Goal: Task Accomplishment & Management: Use online tool/utility

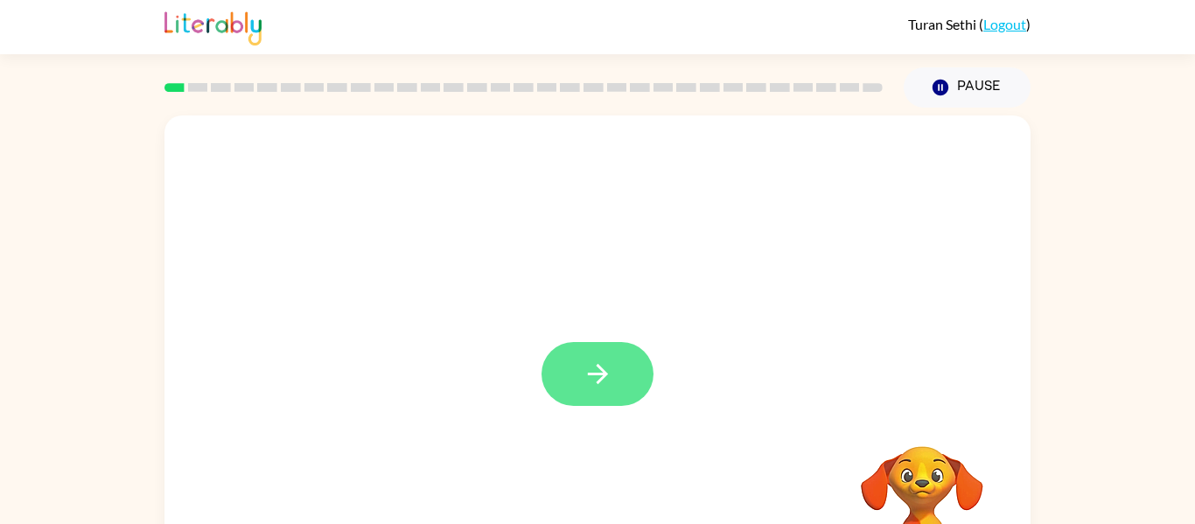
click at [593, 371] on icon "button" at bounding box center [597, 374] width 31 height 31
click at [593, 374] on div at bounding box center [597, 364] width 866 height 499
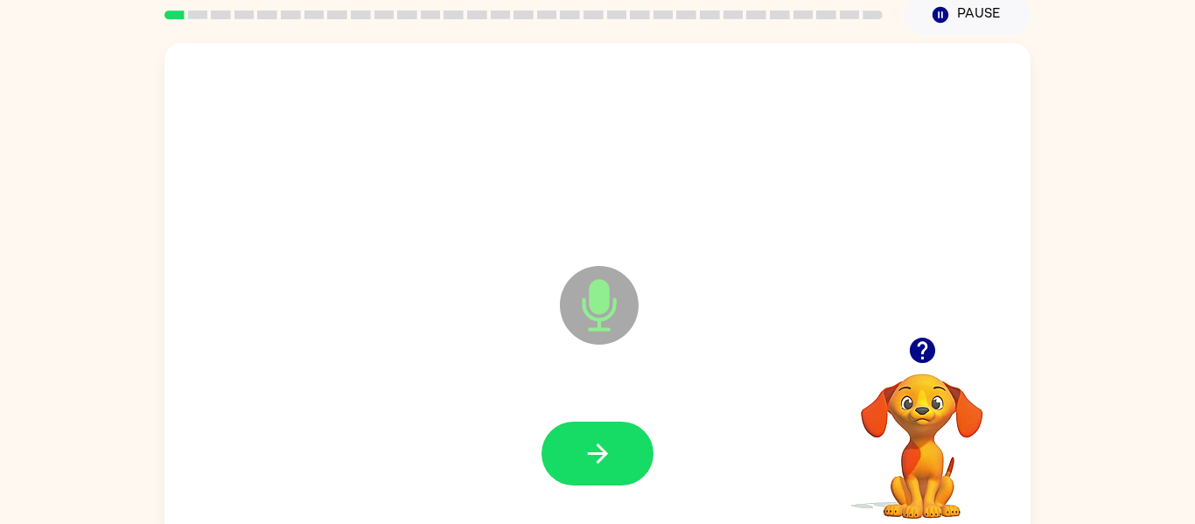
scroll to position [91, 0]
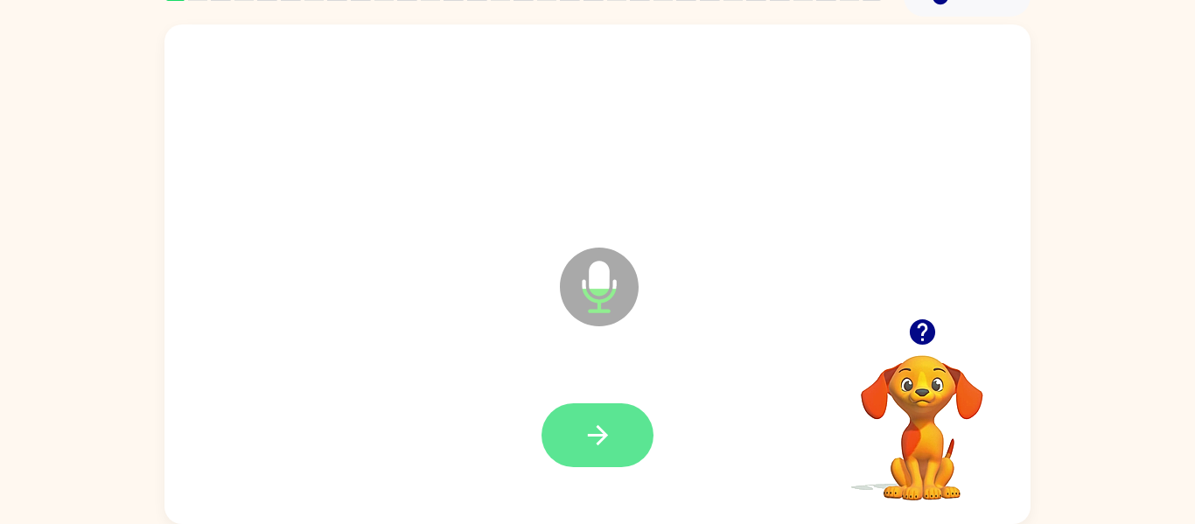
drag, startPoint x: 576, startPoint y: 417, endPoint x: 577, endPoint y: 426, distance: 8.8
click at [577, 426] on button "button" at bounding box center [597, 435] width 112 height 64
click at [549, 456] on button "button" at bounding box center [597, 435] width 112 height 64
click at [805, 34] on div "Microphone The Microphone is here when it is your turn to talk" at bounding box center [597, 273] width 866 height 499
click at [624, 410] on button "button" at bounding box center [597, 435] width 112 height 64
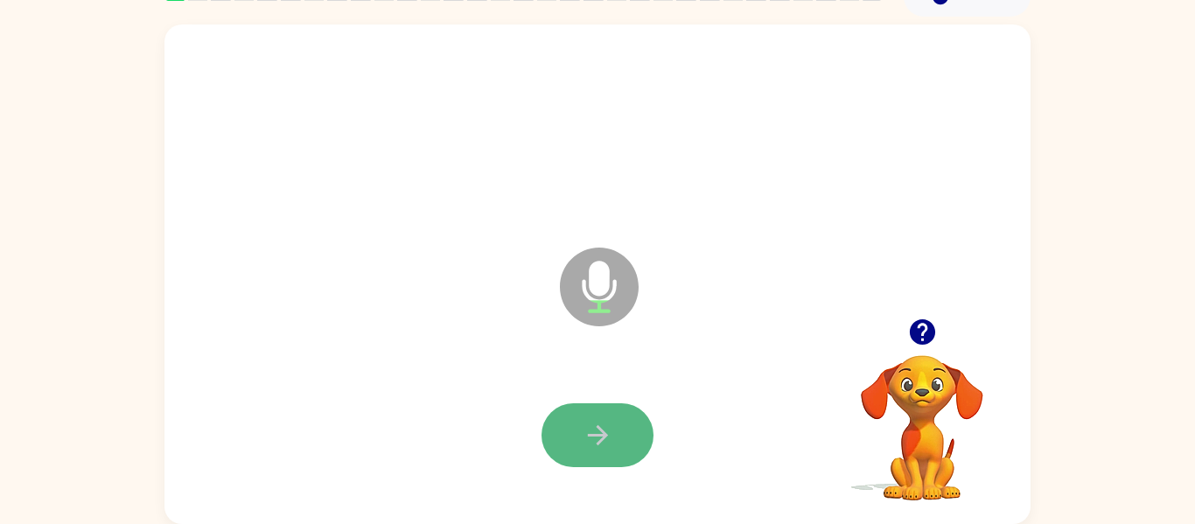
click at [583, 429] on icon "button" at bounding box center [597, 435] width 31 height 31
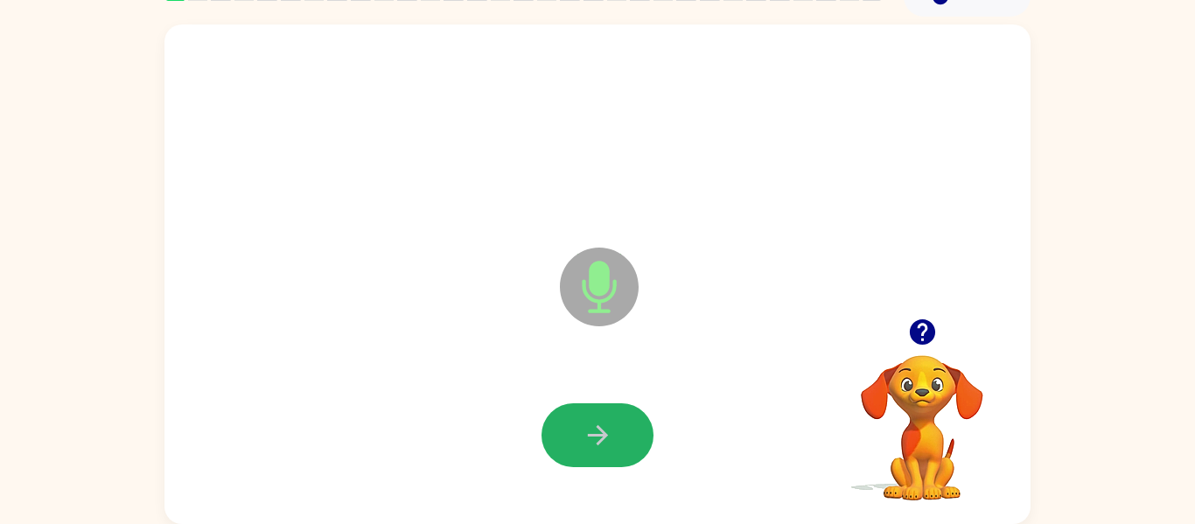
click at [567, 440] on button "button" at bounding box center [597, 435] width 112 height 64
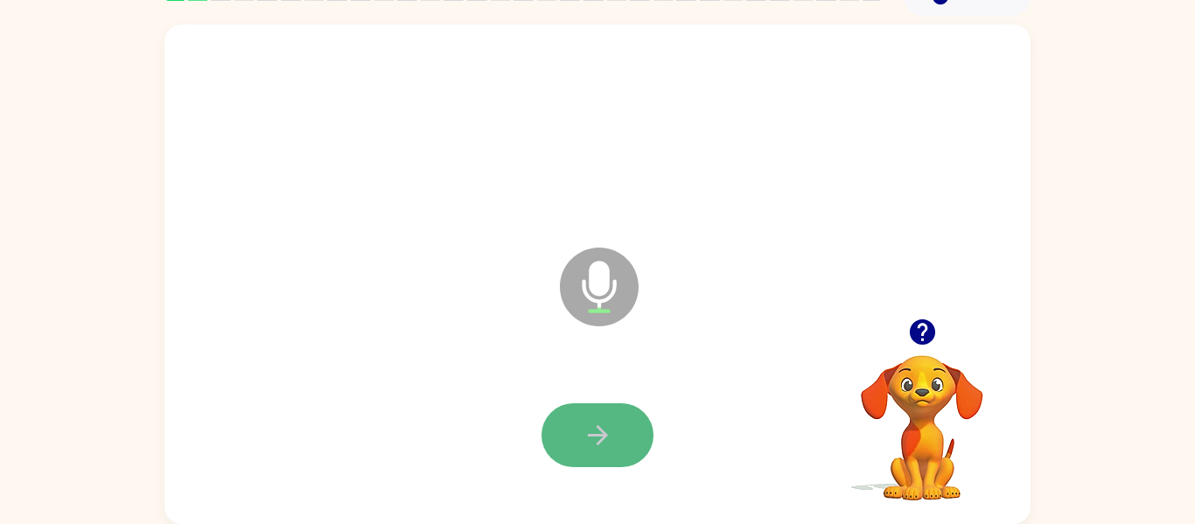
click at [621, 460] on button "button" at bounding box center [597, 435] width 112 height 64
click at [598, 447] on icon "button" at bounding box center [597, 435] width 31 height 31
drag, startPoint x: 569, startPoint y: 412, endPoint x: 547, endPoint y: 420, distance: 24.1
click at [547, 420] on button "button" at bounding box center [597, 435] width 112 height 64
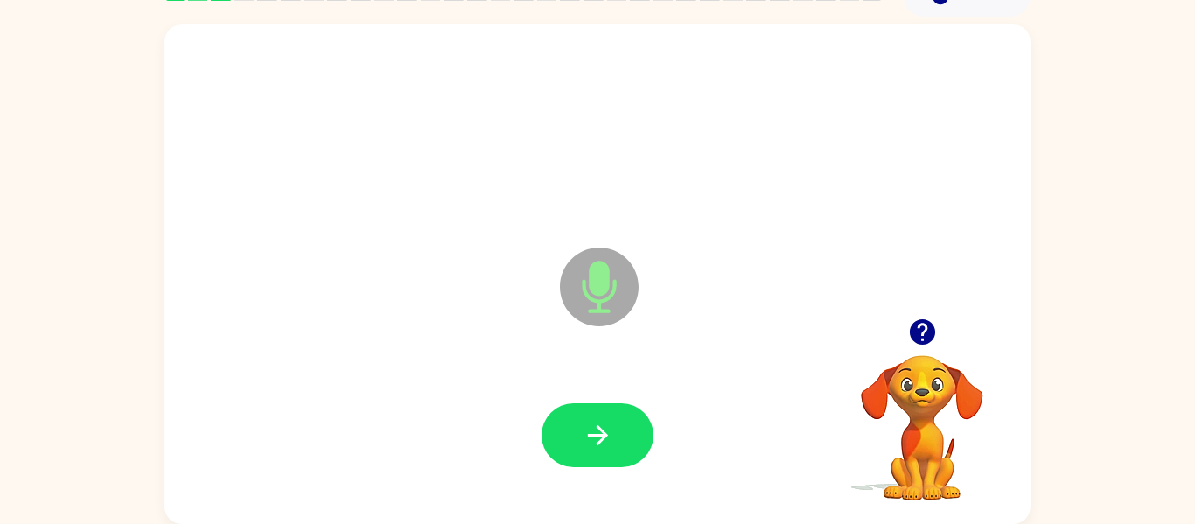
drag, startPoint x: 547, startPoint y: 420, endPoint x: 554, endPoint y: 426, distance: 9.3
click at [554, 423] on button "button" at bounding box center [597, 435] width 112 height 64
click at [556, 403] on div at bounding box center [597, 435] width 112 height 64
click at [557, 404] on div at bounding box center [597, 435] width 112 height 64
click at [555, 405] on div at bounding box center [597, 435] width 112 height 64
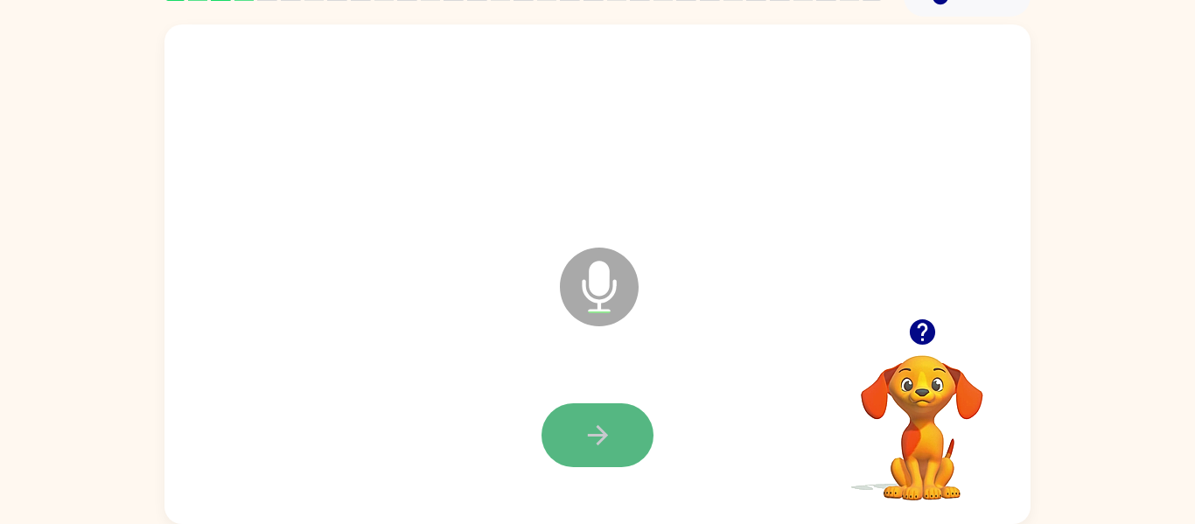
click at [555, 407] on button "button" at bounding box center [597, 435] width 112 height 64
click at [556, 430] on button "button" at bounding box center [597, 435] width 112 height 64
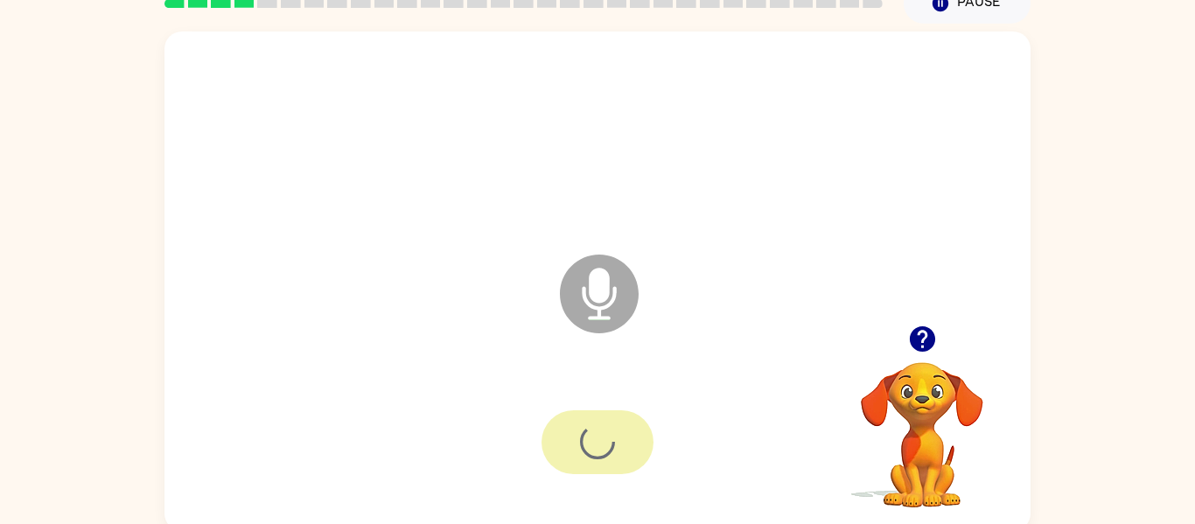
scroll to position [82, 0]
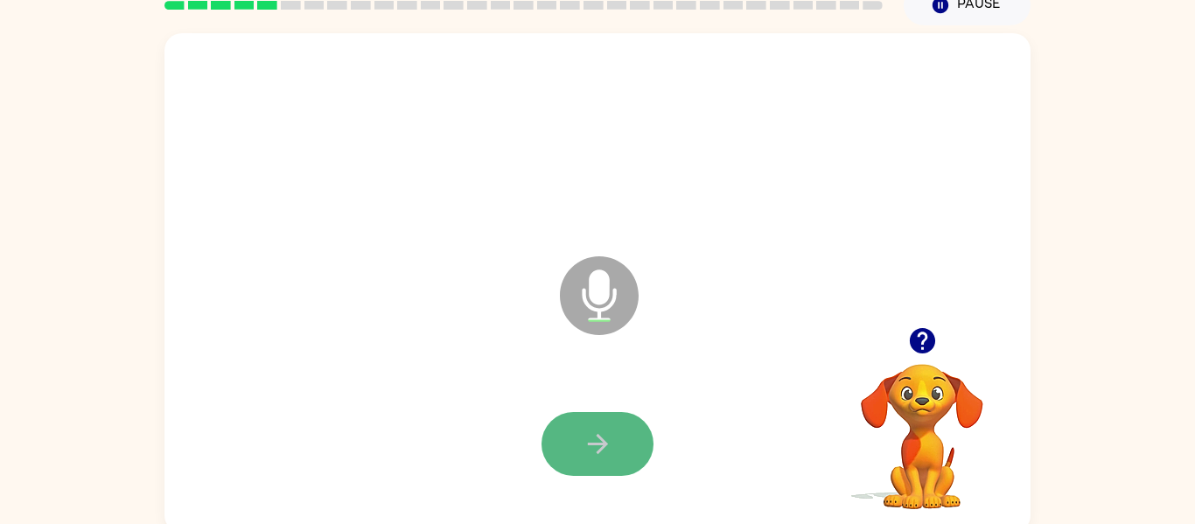
click at [566, 455] on button "button" at bounding box center [597, 444] width 112 height 64
click at [624, 484] on div at bounding box center [597, 444] width 831 height 143
click at [622, 435] on button "button" at bounding box center [597, 444] width 112 height 64
click at [599, 451] on icon "button" at bounding box center [597, 443] width 31 height 31
click at [595, 419] on button "button" at bounding box center [597, 444] width 112 height 64
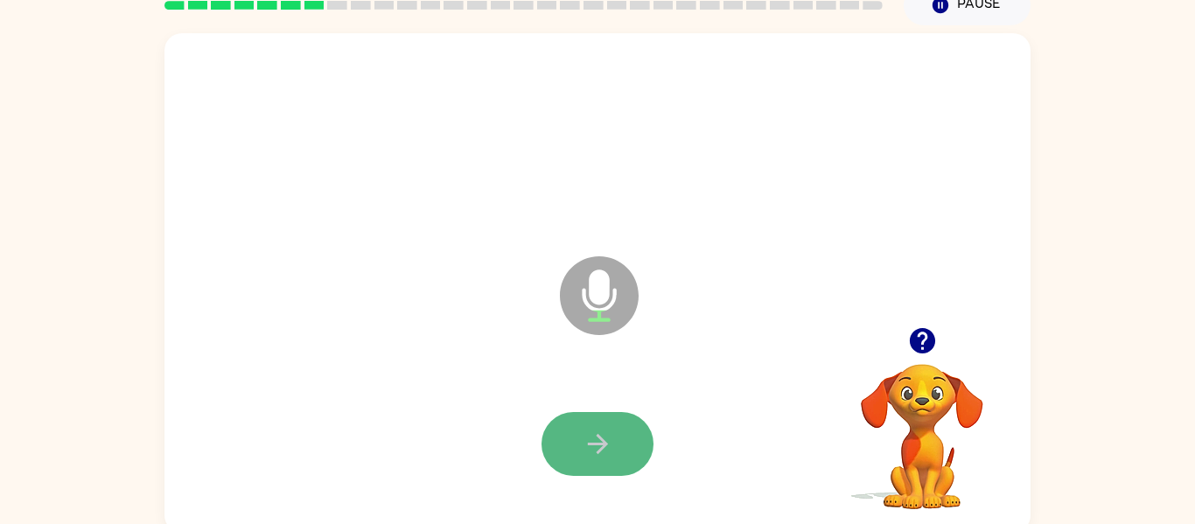
click at [600, 433] on icon "button" at bounding box center [597, 443] width 31 height 31
click at [588, 456] on icon "button" at bounding box center [597, 443] width 31 height 31
click at [549, 420] on div at bounding box center [597, 444] width 112 height 64
click at [546, 403] on div at bounding box center [597, 444] width 831 height 143
drag, startPoint x: 556, startPoint y: 424, endPoint x: 516, endPoint y: 425, distance: 40.2
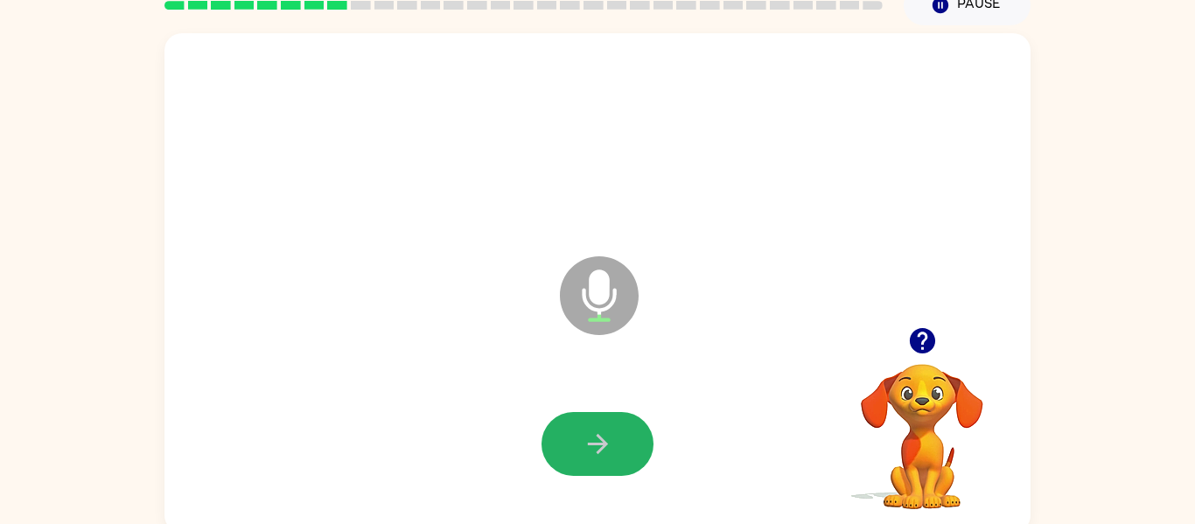
click at [516, 425] on div at bounding box center [597, 444] width 831 height 143
click at [602, 459] on button "button" at bounding box center [597, 444] width 112 height 64
click at [601, 460] on button "button" at bounding box center [597, 444] width 112 height 64
click at [610, 425] on button "button" at bounding box center [597, 444] width 112 height 64
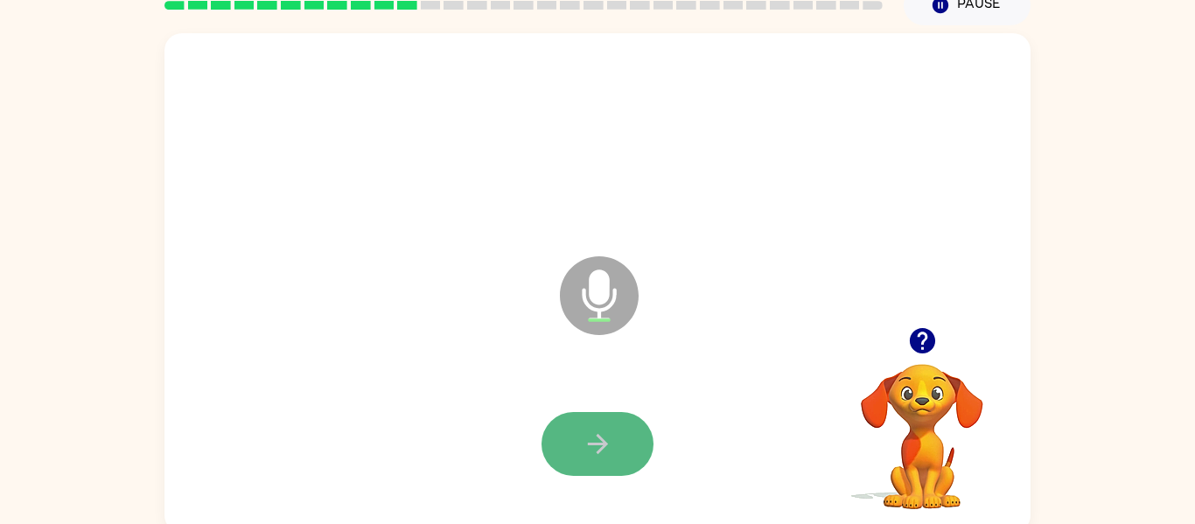
click at [612, 452] on button "button" at bounding box center [597, 444] width 112 height 64
click at [602, 449] on icon "button" at bounding box center [597, 443] width 31 height 31
click at [581, 431] on button "button" at bounding box center [597, 444] width 112 height 64
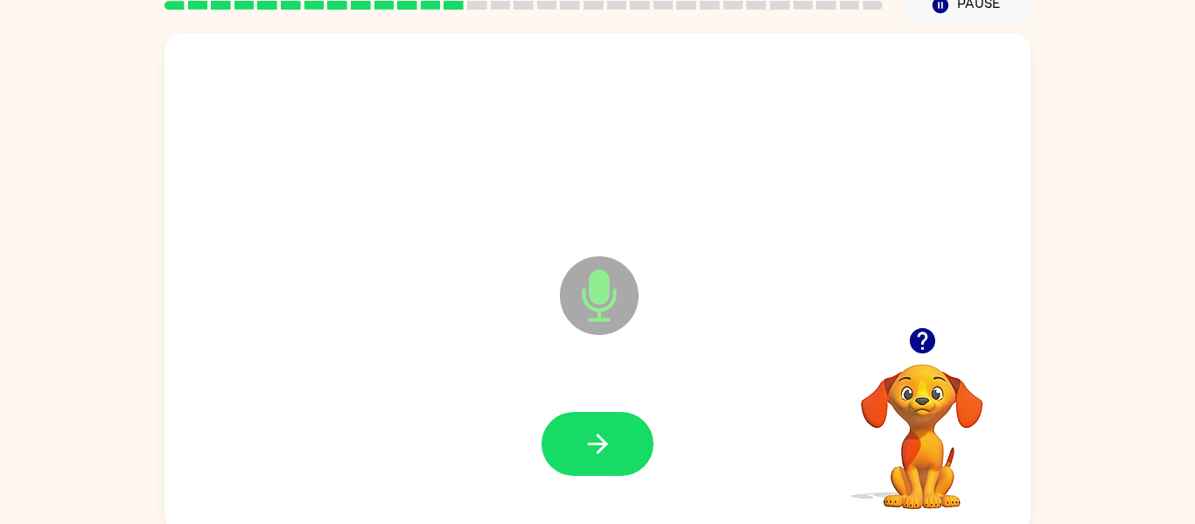
click at [578, 441] on button "button" at bounding box center [597, 444] width 112 height 64
drag, startPoint x: 577, startPoint y: 441, endPoint x: 543, endPoint y: 459, distance: 38.7
click at [580, 445] on button "button" at bounding box center [597, 444] width 112 height 64
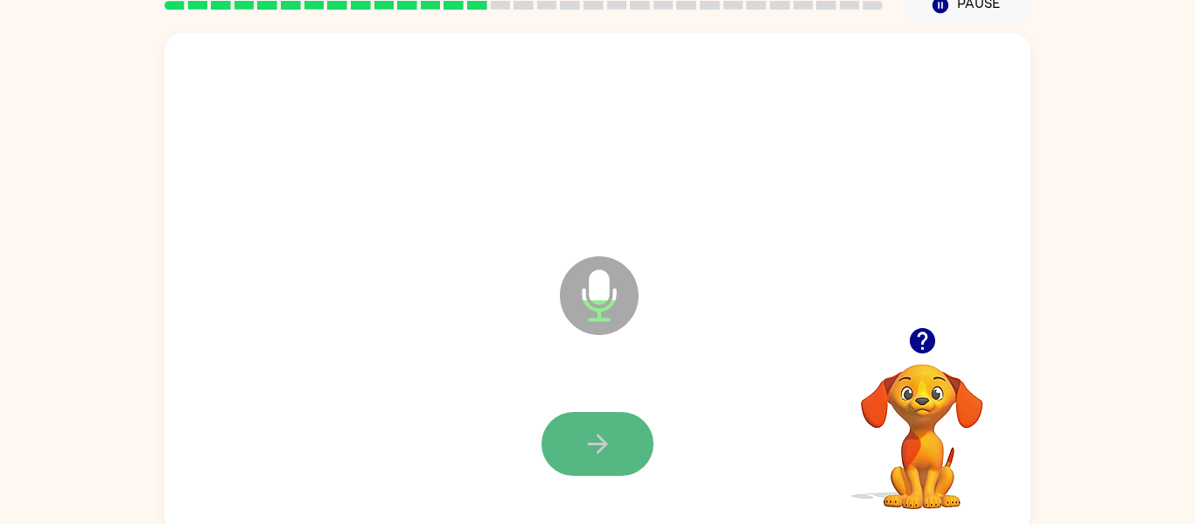
click at [588, 445] on icon "button" at bounding box center [597, 443] width 31 height 31
click at [590, 428] on button "button" at bounding box center [597, 444] width 112 height 64
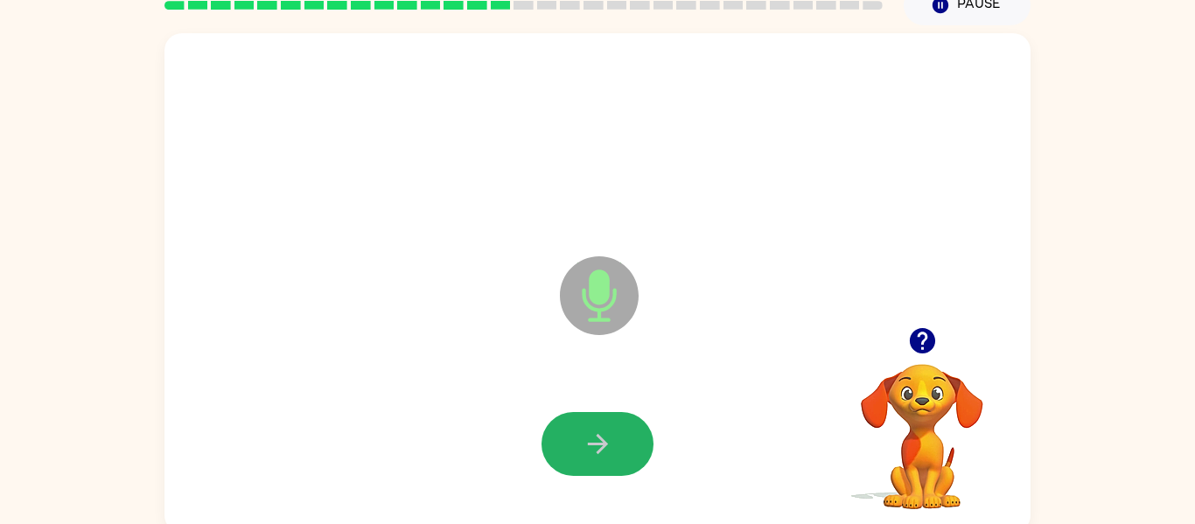
click at [584, 430] on icon "button" at bounding box center [597, 443] width 31 height 31
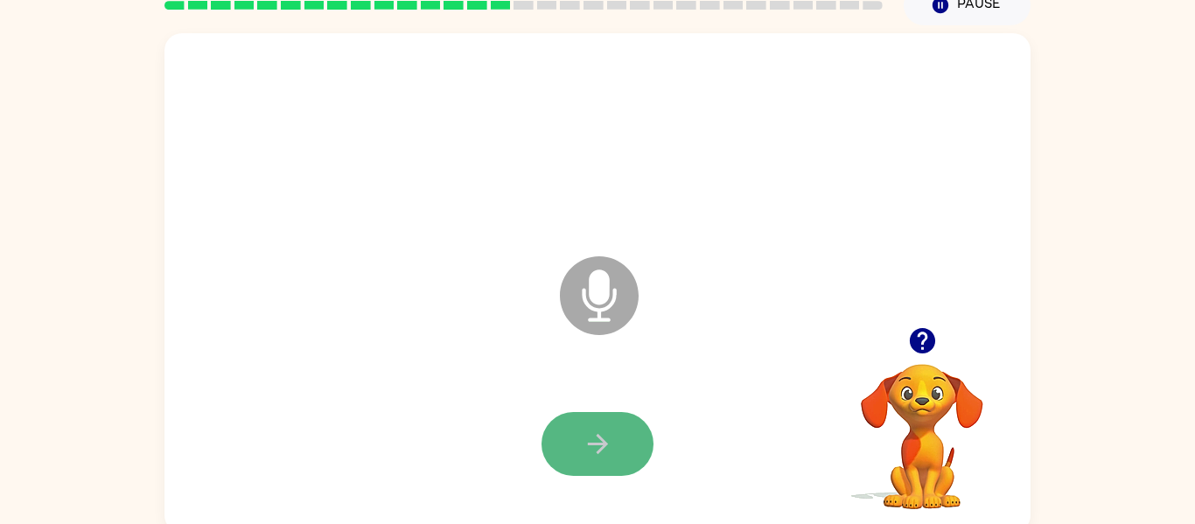
click at [584, 435] on icon "button" at bounding box center [597, 443] width 31 height 31
click at [584, 434] on icon "button" at bounding box center [597, 443] width 31 height 31
click at [582, 436] on icon "button" at bounding box center [597, 443] width 31 height 31
click at [582, 435] on icon "button" at bounding box center [597, 443] width 31 height 31
click at [583, 438] on icon "button" at bounding box center [597, 443] width 31 height 31
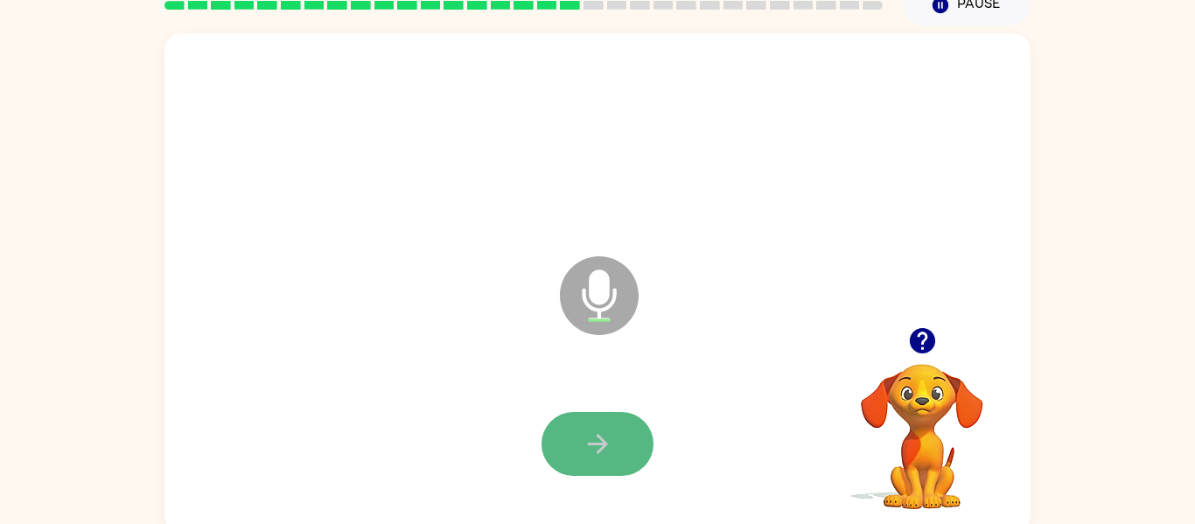
click at [548, 445] on button "button" at bounding box center [597, 444] width 112 height 64
click at [548, 444] on button "button" at bounding box center [597, 444] width 112 height 64
click at [593, 435] on icon "button" at bounding box center [597, 443] width 31 height 31
click at [585, 428] on button "button" at bounding box center [597, 444] width 112 height 64
click at [560, 433] on button "button" at bounding box center [597, 444] width 112 height 64
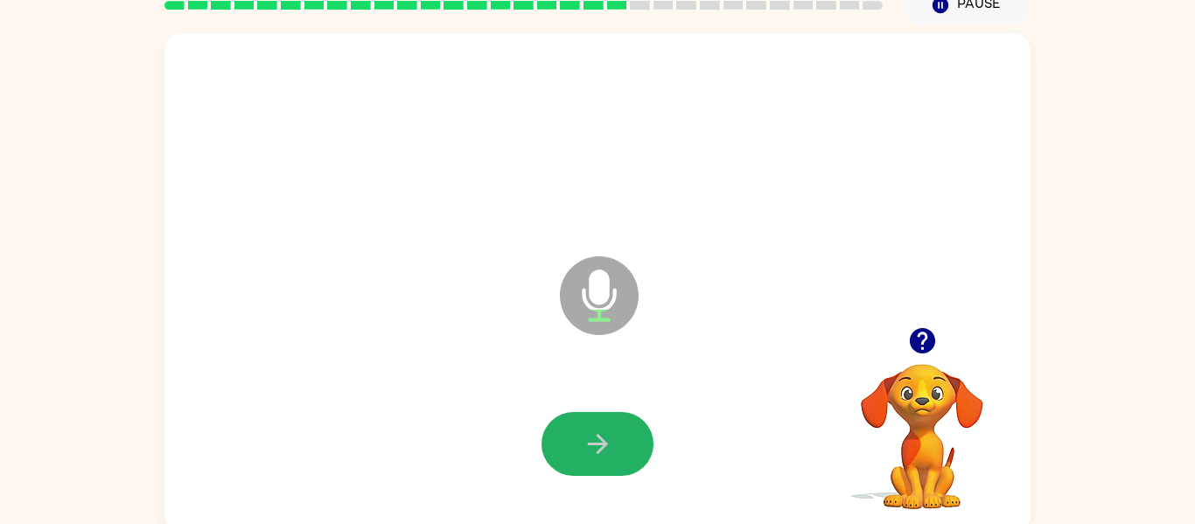
click at [562, 426] on button "button" at bounding box center [597, 444] width 112 height 64
click at [565, 436] on button "button" at bounding box center [597, 444] width 112 height 64
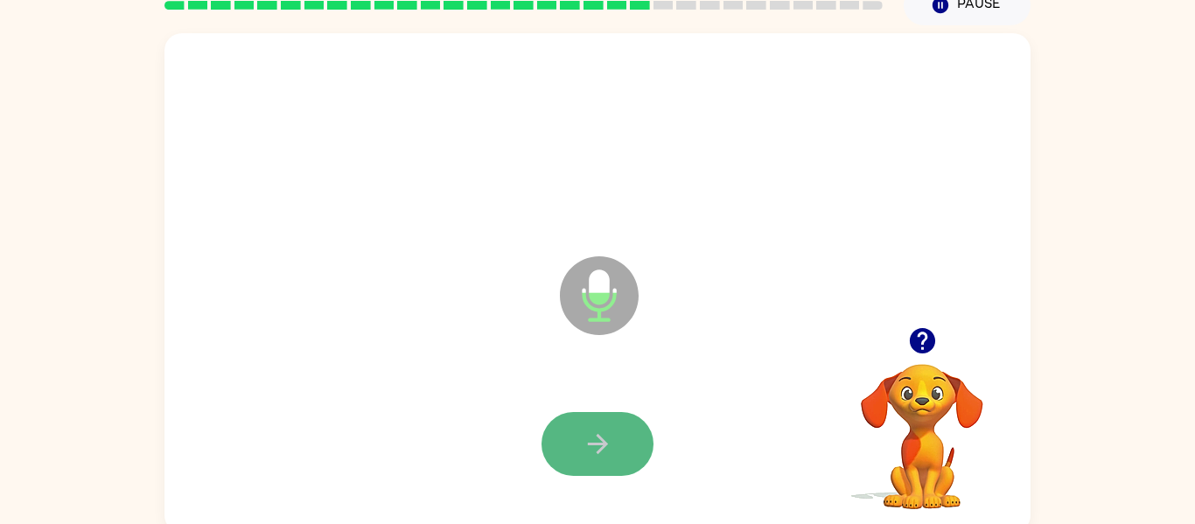
drag, startPoint x: 555, startPoint y: 420, endPoint x: 556, endPoint y: 428, distance: 8.8
click at [556, 428] on button "button" at bounding box center [597, 444] width 112 height 64
click at [615, 448] on button "button" at bounding box center [597, 444] width 112 height 64
click at [558, 436] on button "button" at bounding box center [597, 444] width 112 height 64
click at [557, 436] on button "button" at bounding box center [597, 444] width 112 height 64
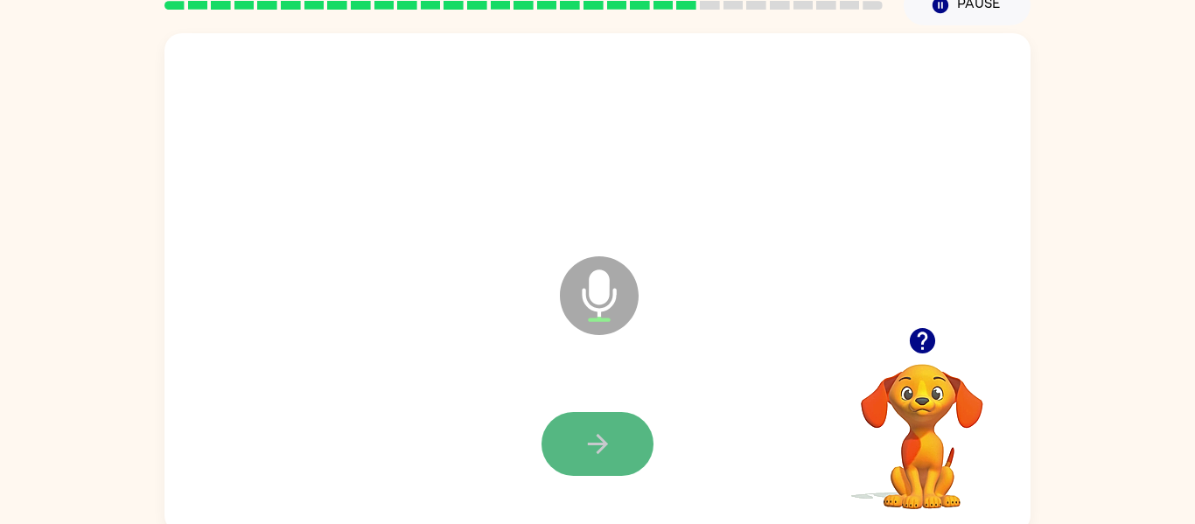
click at [558, 438] on button "button" at bounding box center [597, 444] width 112 height 64
click at [556, 438] on button "button" at bounding box center [597, 444] width 112 height 64
click at [556, 441] on button "button" at bounding box center [597, 444] width 112 height 64
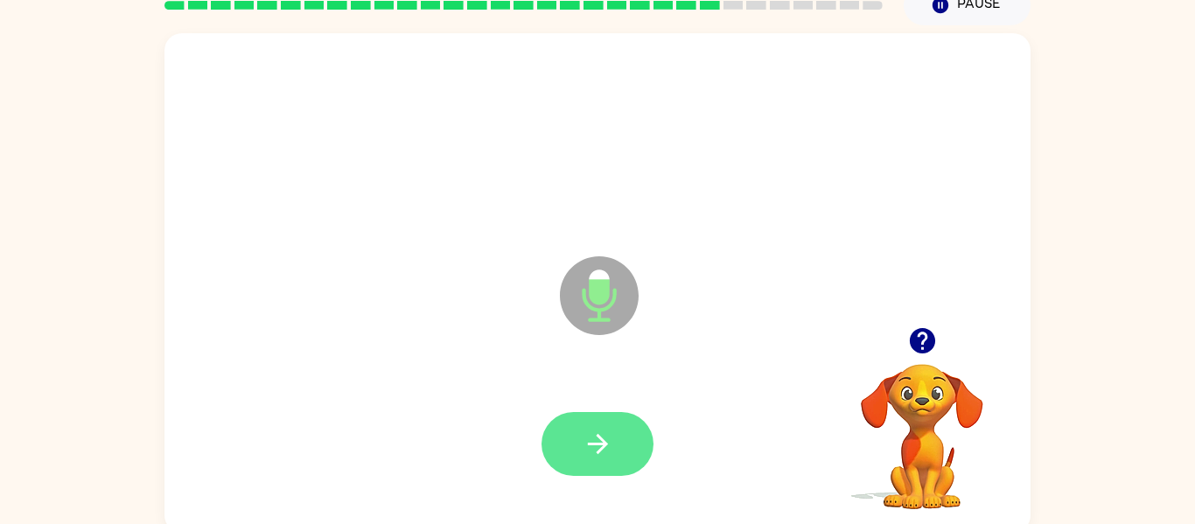
click at [557, 439] on button "button" at bounding box center [597, 444] width 112 height 64
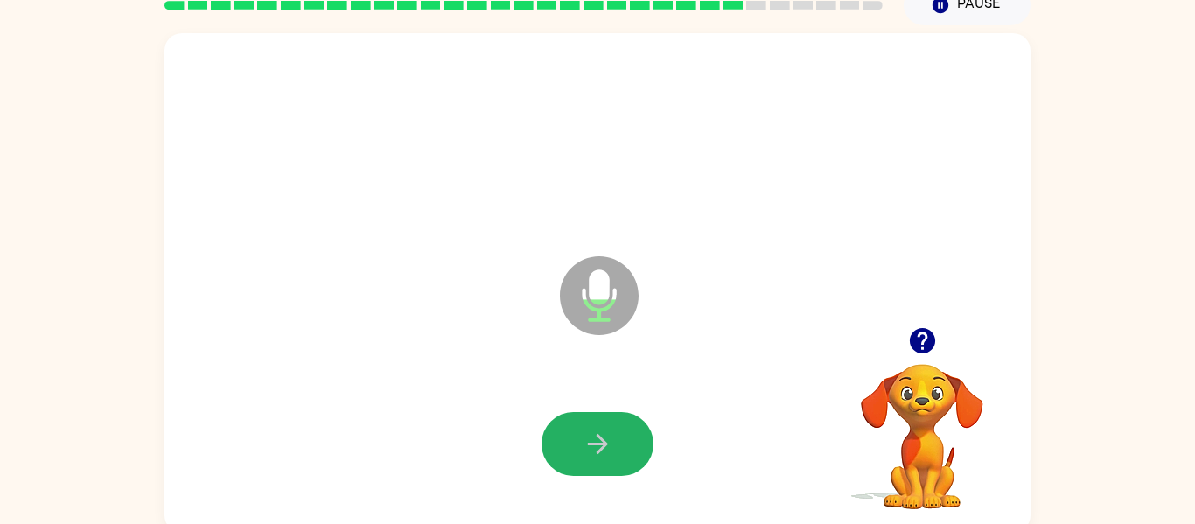
drag, startPoint x: 558, startPoint y: 439, endPoint x: 555, endPoint y: 424, distance: 15.1
click at [560, 436] on button "button" at bounding box center [597, 444] width 112 height 64
click at [555, 423] on button "button" at bounding box center [597, 444] width 112 height 64
drag, startPoint x: 498, startPoint y: 410, endPoint x: 499, endPoint y: 422, distance: 11.5
click at [498, 416] on div at bounding box center [597, 444] width 831 height 143
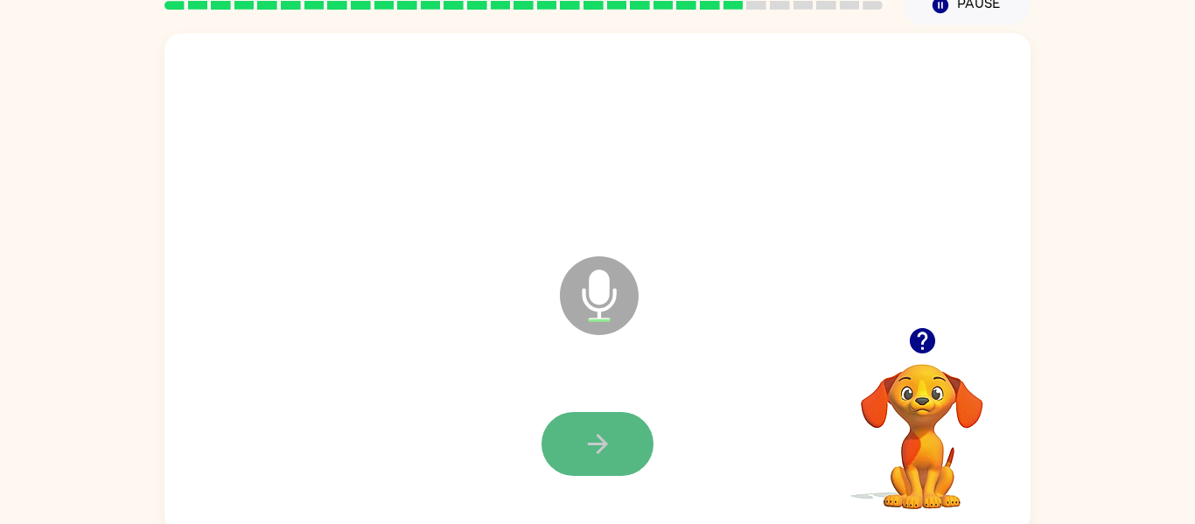
click at [609, 436] on icon "button" at bounding box center [597, 443] width 31 height 31
click at [606, 432] on icon "button" at bounding box center [597, 443] width 31 height 31
click at [606, 434] on icon "button" at bounding box center [597, 443] width 31 height 31
click at [605, 432] on icon "button" at bounding box center [597, 443] width 31 height 31
click at [607, 413] on button "button" at bounding box center [597, 444] width 112 height 64
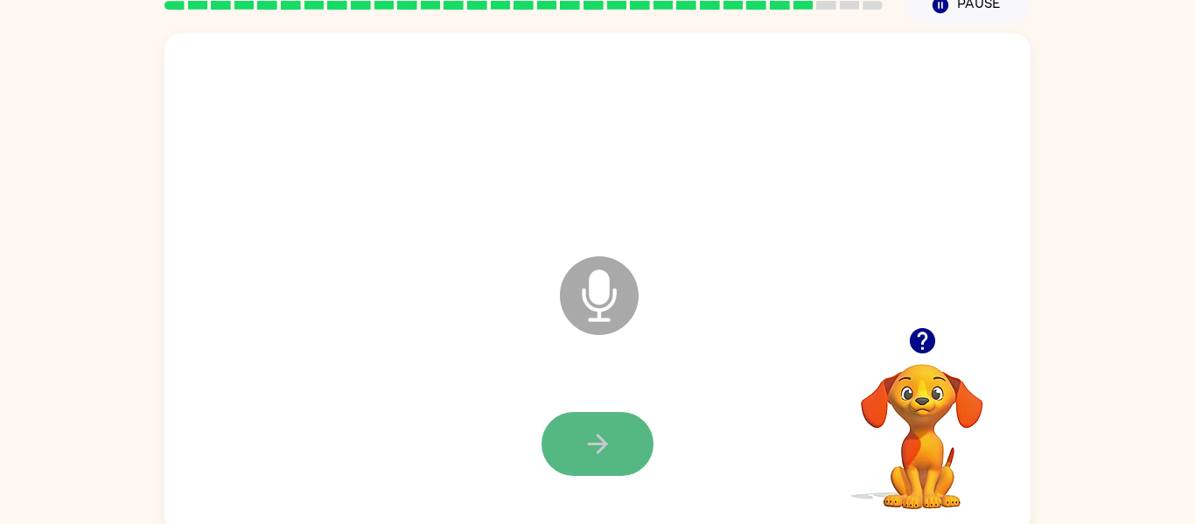
click at [608, 412] on button "button" at bounding box center [597, 444] width 112 height 64
click at [613, 413] on button "button" at bounding box center [597, 444] width 112 height 64
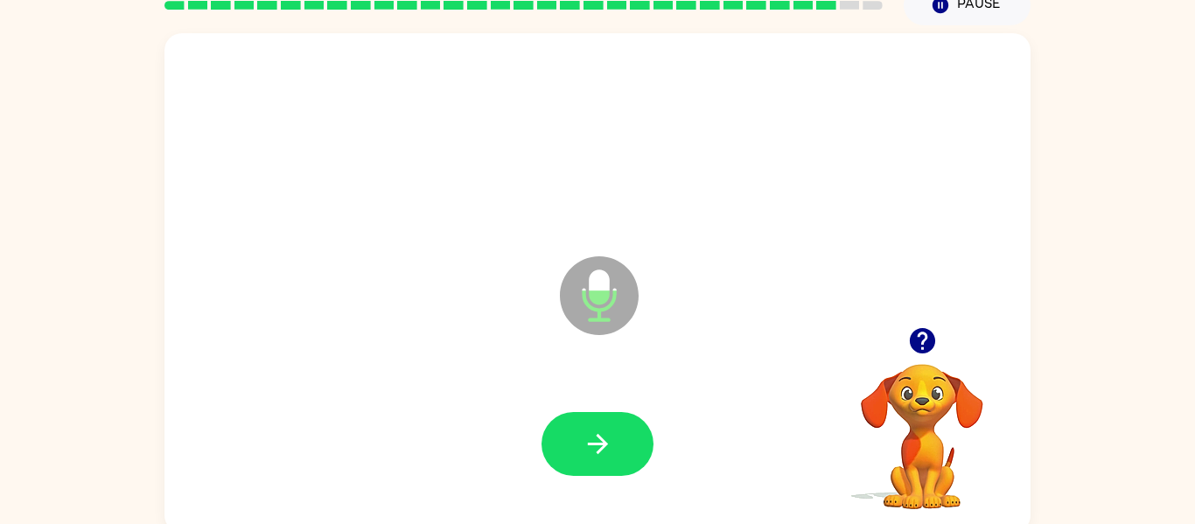
click at [686, 419] on div at bounding box center [597, 444] width 831 height 143
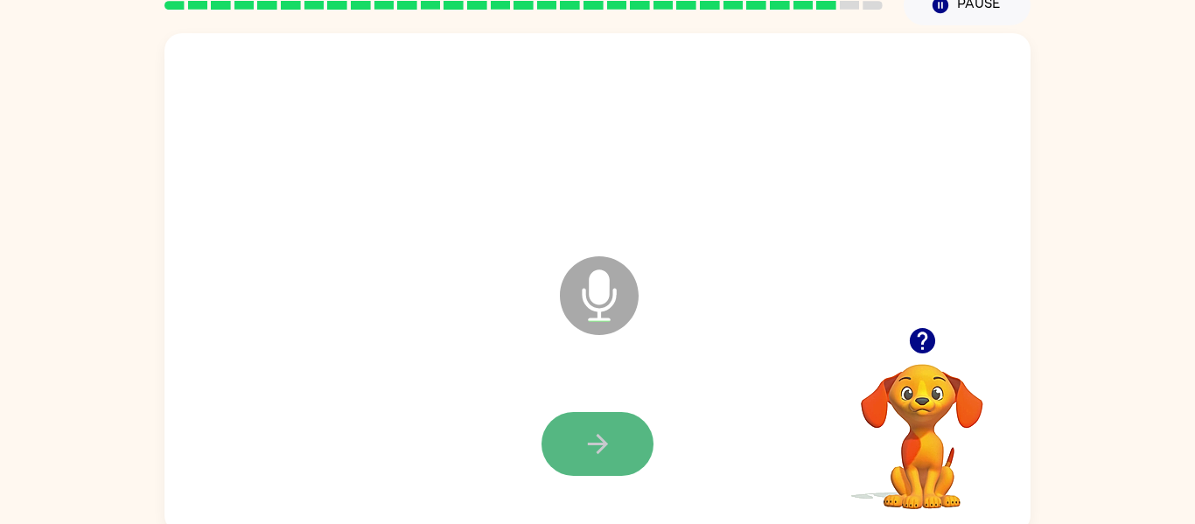
click at [621, 424] on button "button" at bounding box center [597, 444] width 112 height 64
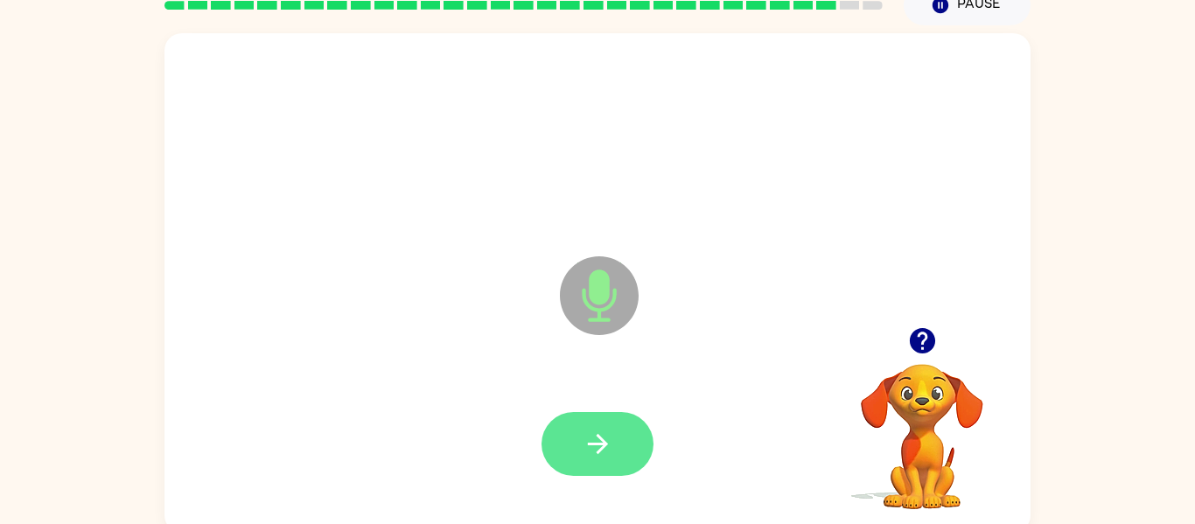
click at [584, 429] on icon "button" at bounding box center [597, 443] width 31 height 31
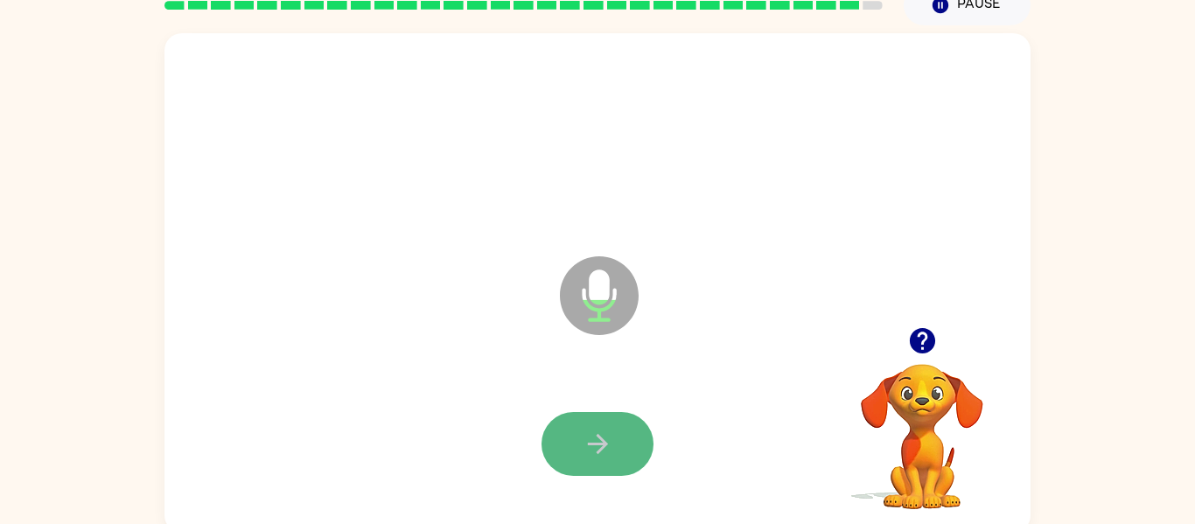
click at [578, 424] on button "button" at bounding box center [597, 444] width 112 height 64
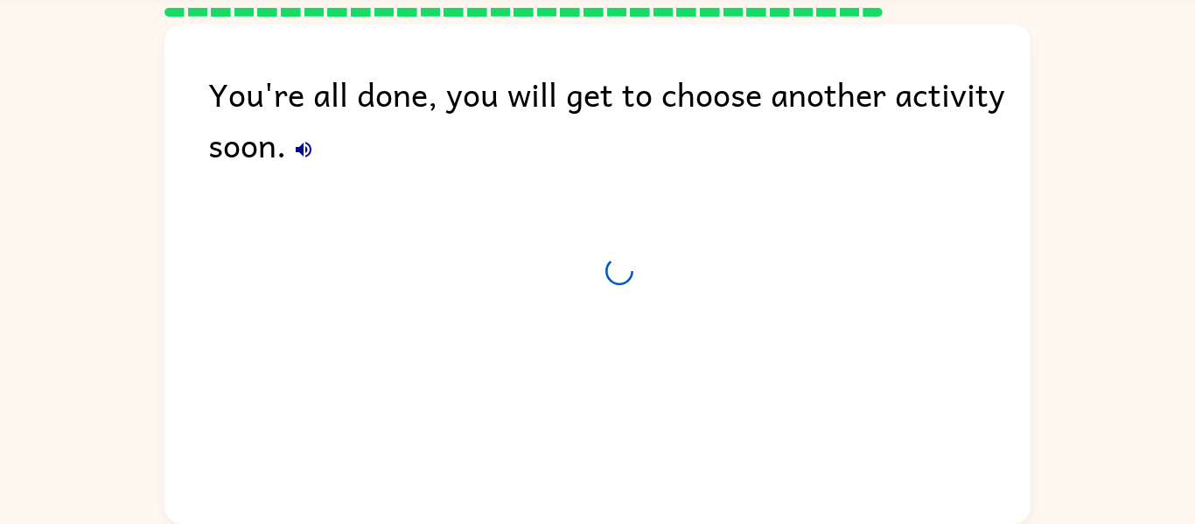
scroll to position [59, 0]
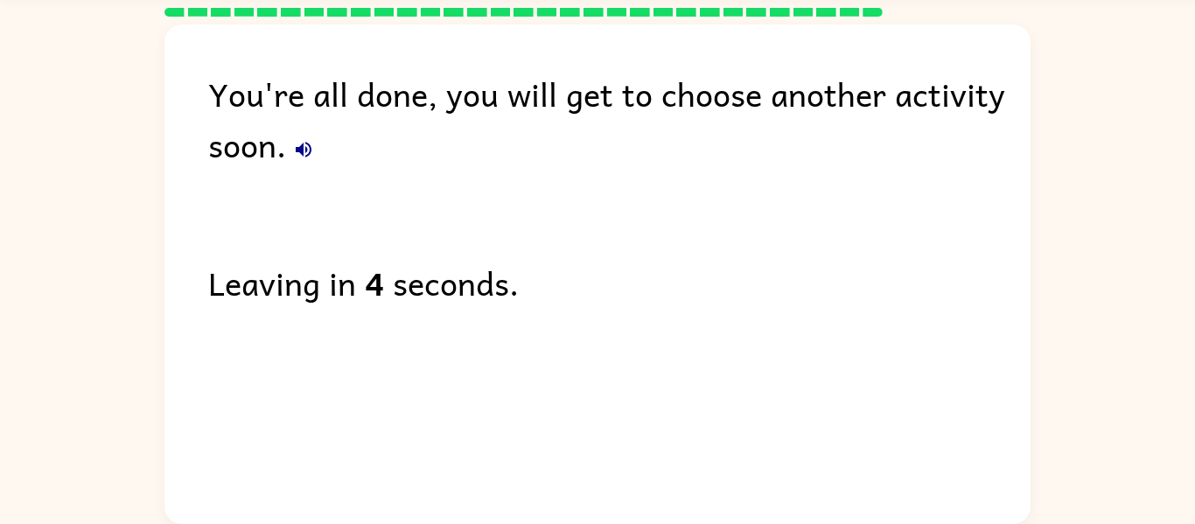
click at [76, 71] on div "You're all done, you will get to choose another activity soon. Leaving in 4 sec…" at bounding box center [597, 270] width 1195 height 507
